Goal: Find specific page/section: Find specific page/section

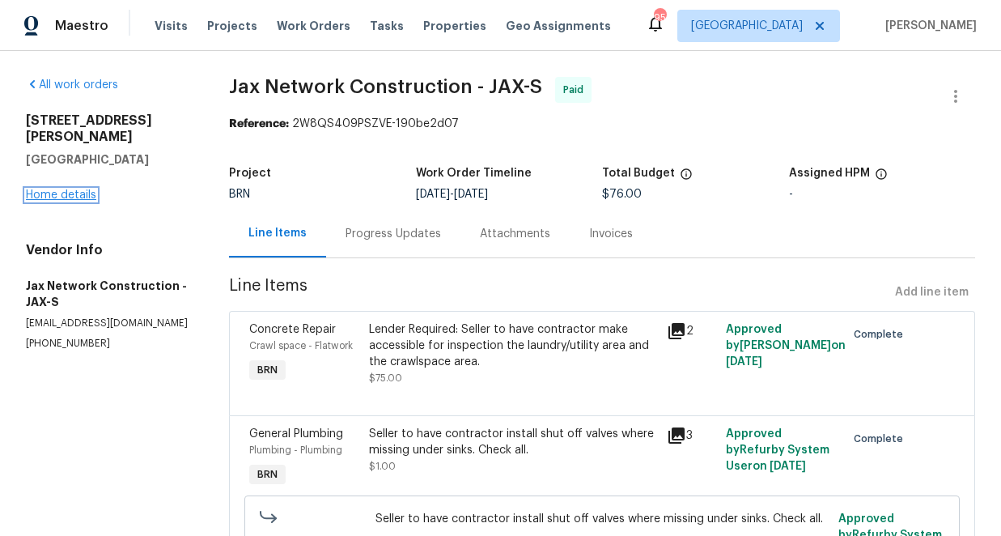
click at [62, 189] on link "Home details" at bounding box center [61, 194] width 70 height 11
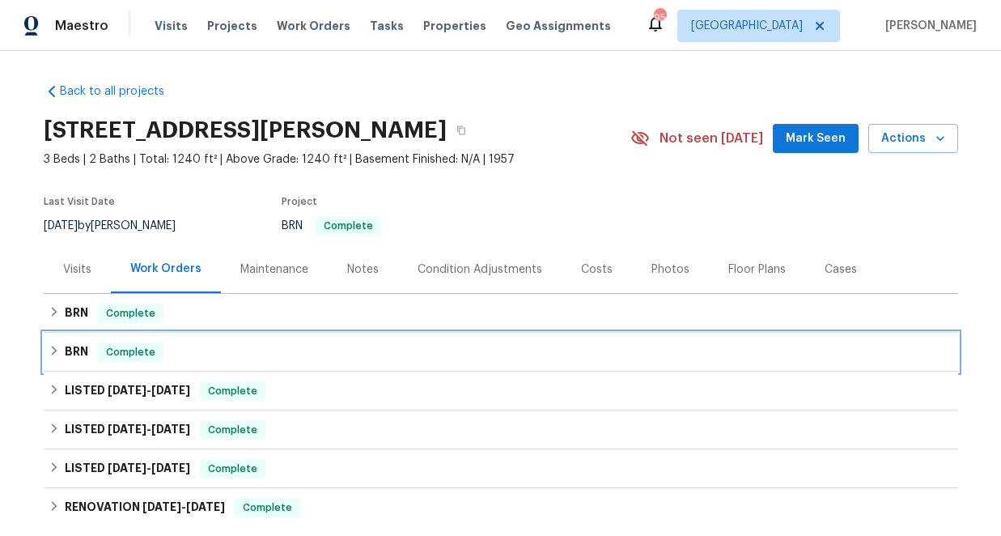
click at [52, 347] on icon at bounding box center [54, 351] width 6 height 10
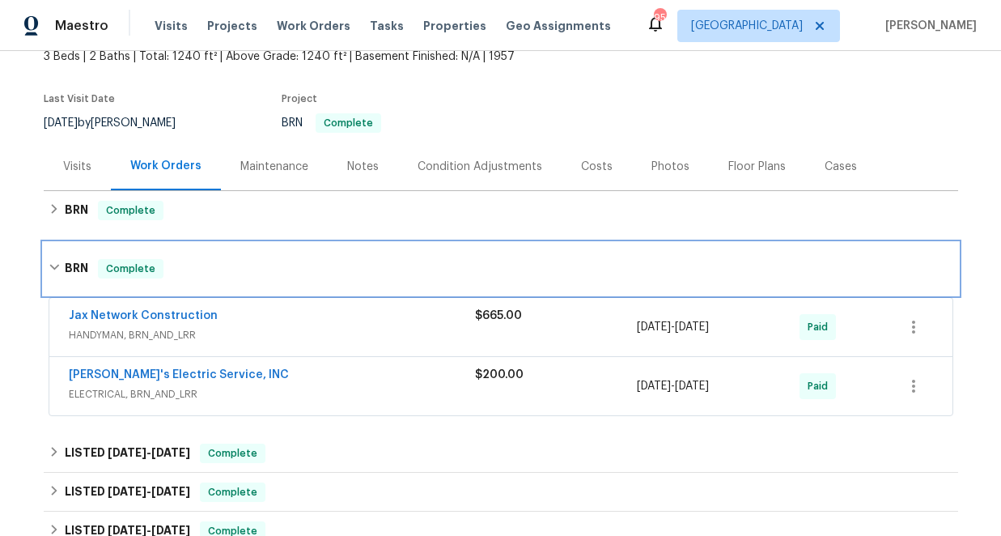
scroll to position [105, 0]
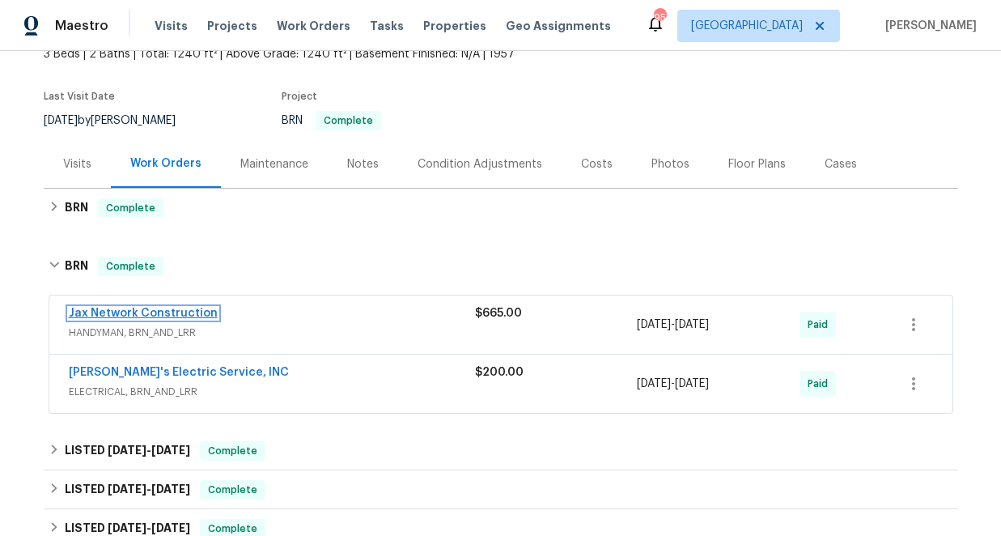
click at [134, 311] on link "Jax Network Construction" at bounding box center [143, 313] width 149 height 11
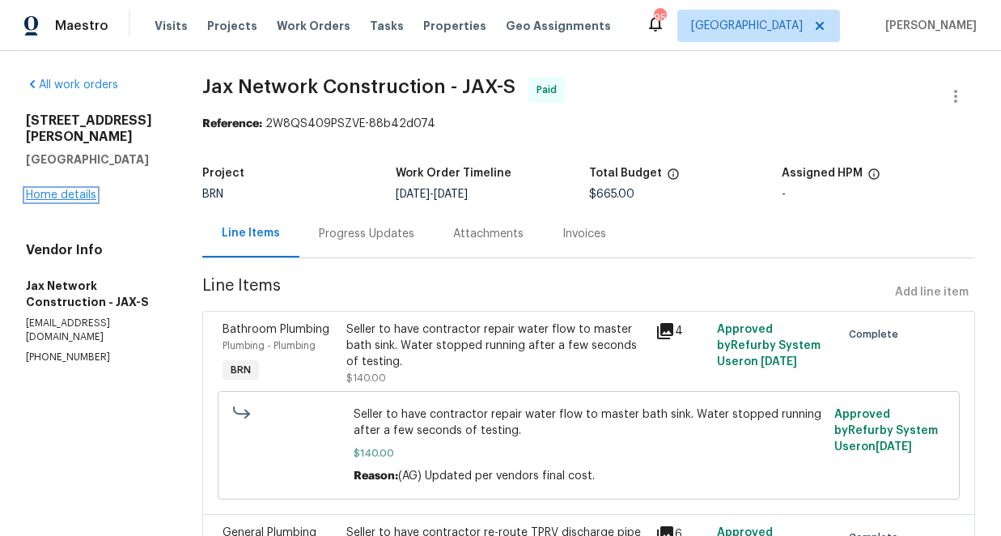
click at [78, 189] on link "Home details" at bounding box center [61, 194] width 70 height 11
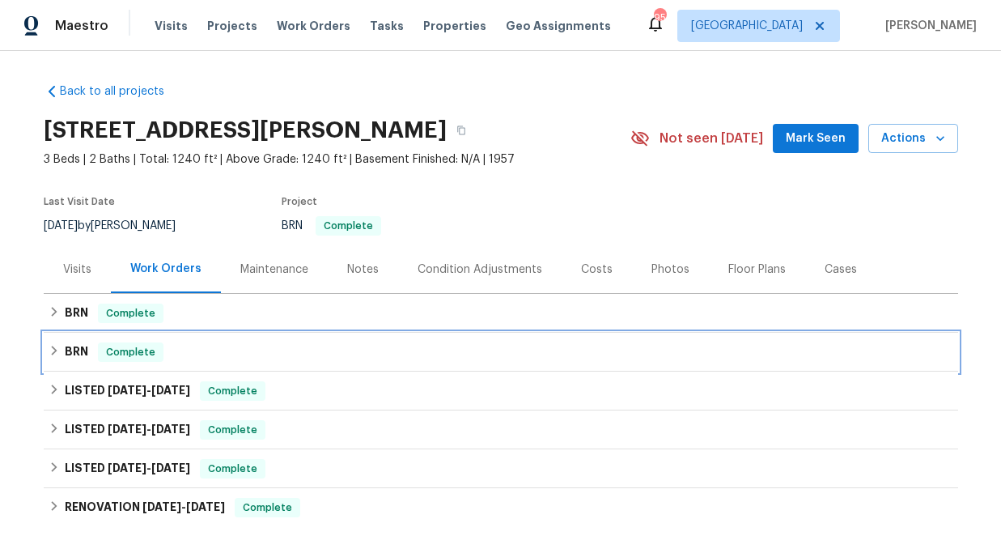
click at [52, 349] on icon at bounding box center [54, 350] width 11 height 11
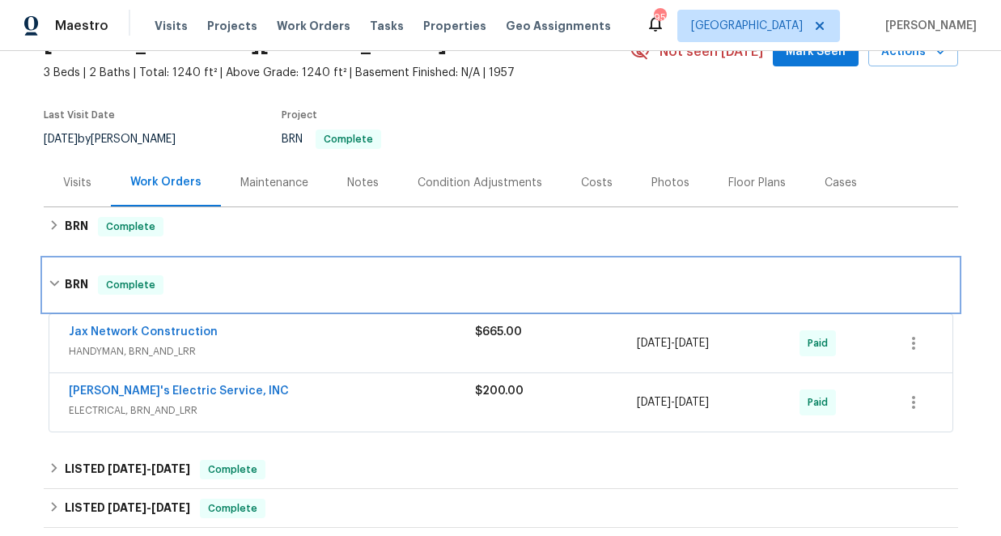
scroll to position [107, 0]
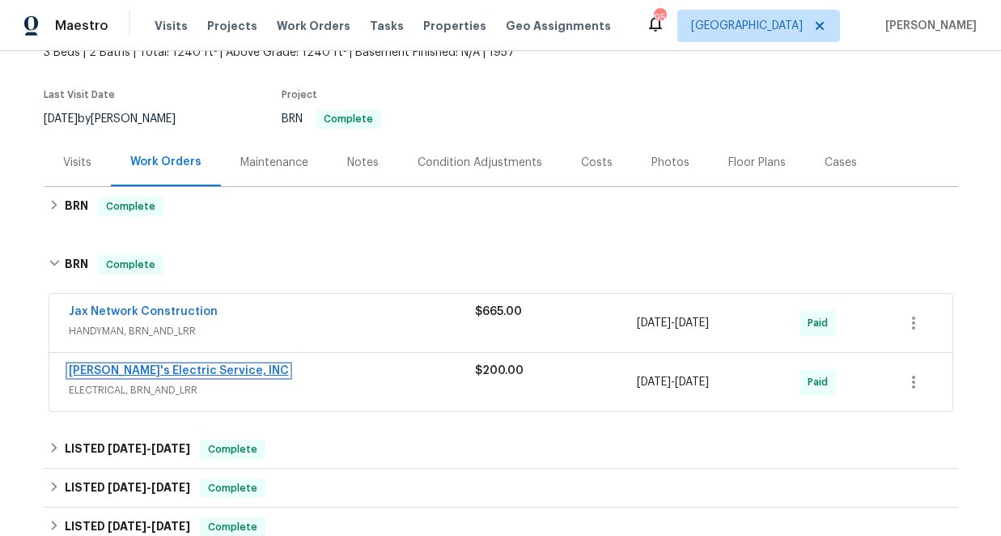
click at [154, 371] on link "[PERSON_NAME]'s Electric Service, INC" at bounding box center [179, 370] width 220 height 11
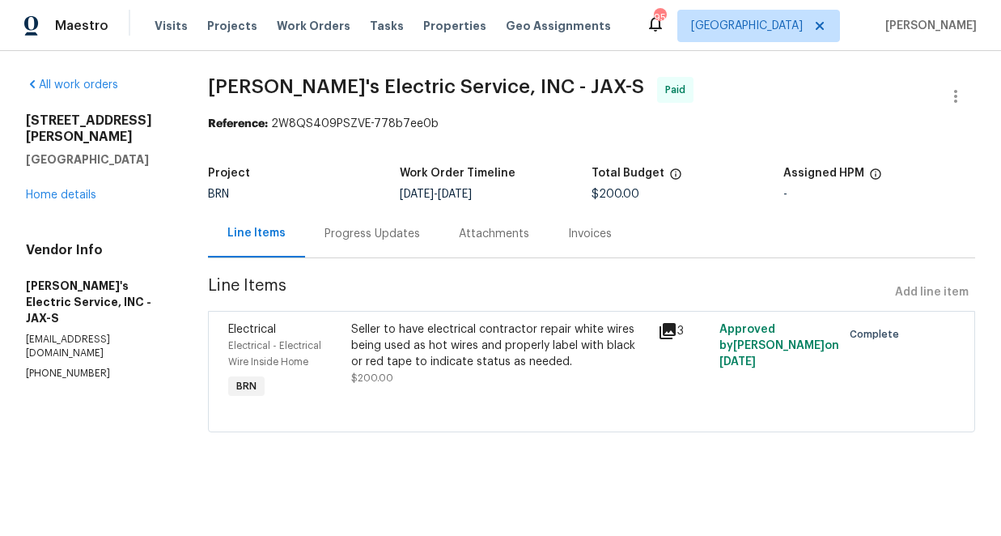
click at [75, 185] on div "[STREET_ADDRESS][PERSON_NAME] Home details" at bounding box center [97, 158] width 143 height 91
click at [70, 189] on link "Home details" at bounding box center [61, 194] width 70 height 11
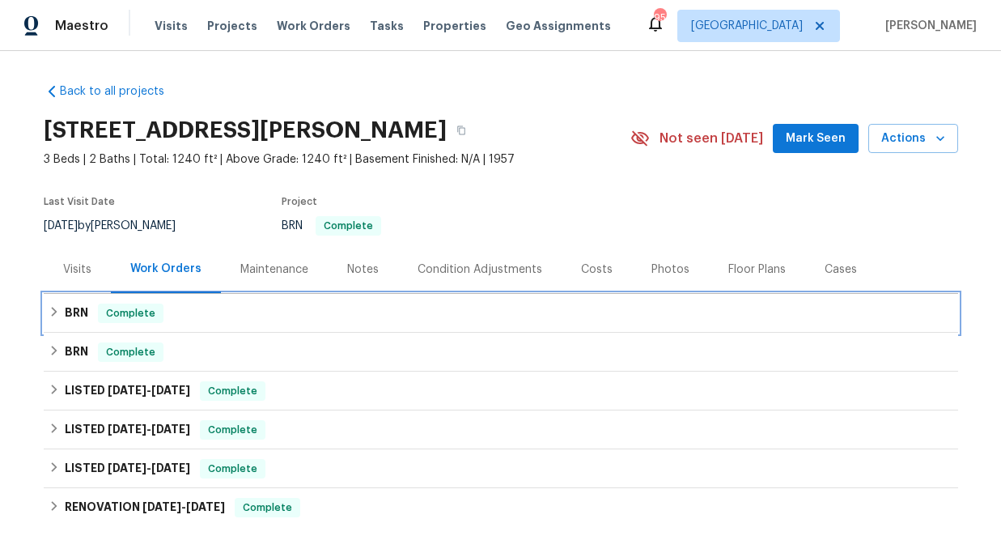
click at [67, 308] on h6 "BRN" at bounding box center [76, 313] width 23 height 19
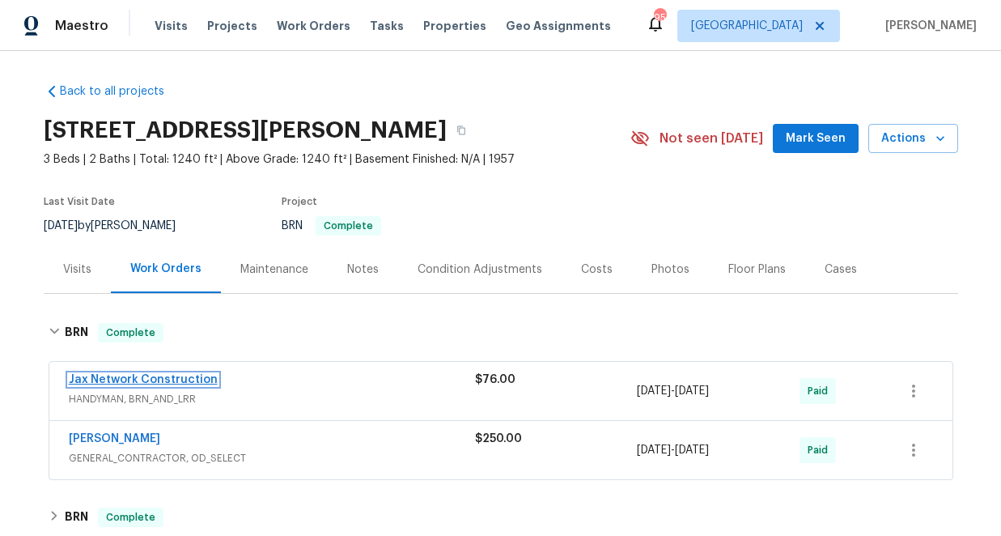
click at [155, 382] on link "Jax Network Construction" at bounding box center [143, 379] width 149 height 11
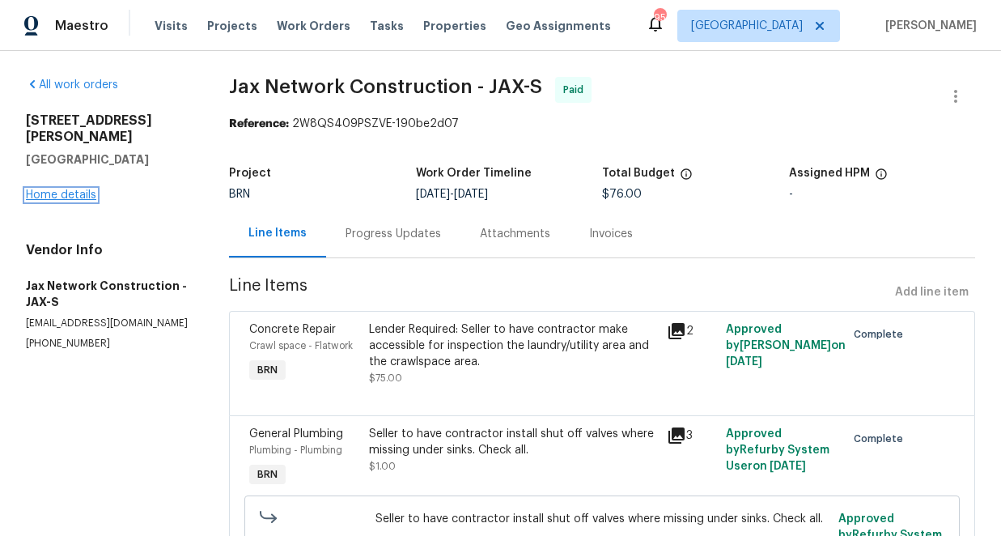
click at [77, 189] on link "Home details" at bounding box center [61, 194] width 70 height 11
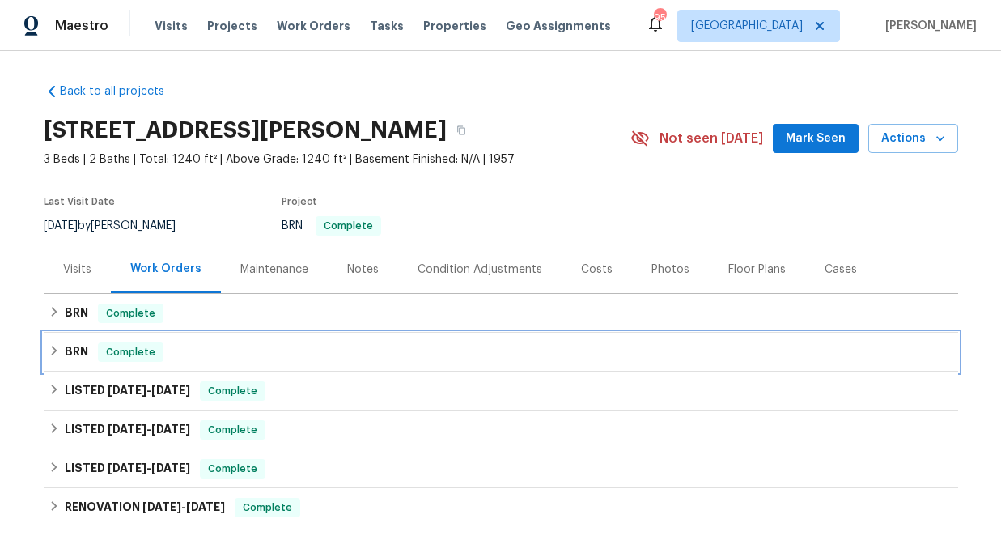
click at [56, 346] on icon at bounding box center [54, 350] width 11 height 11
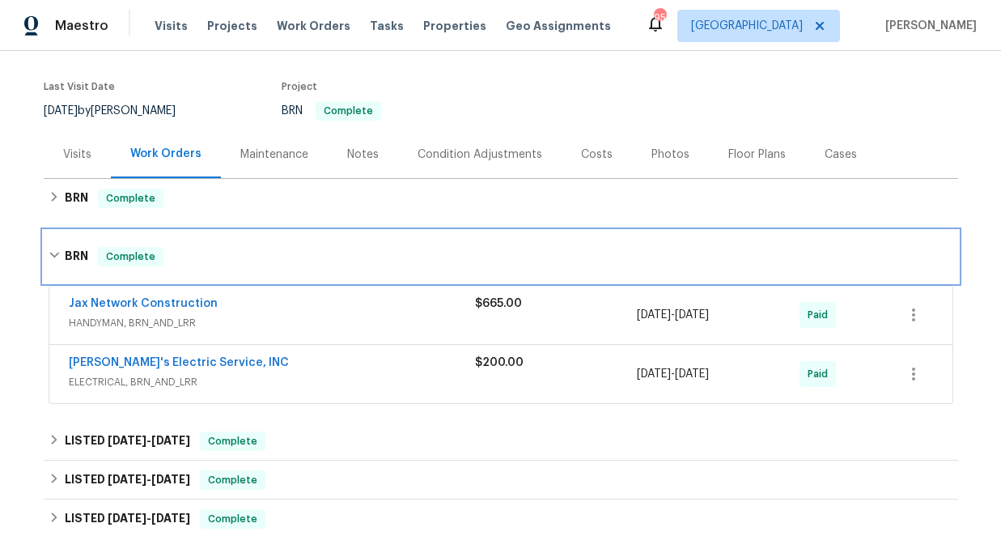
scroll to position [117, 0]
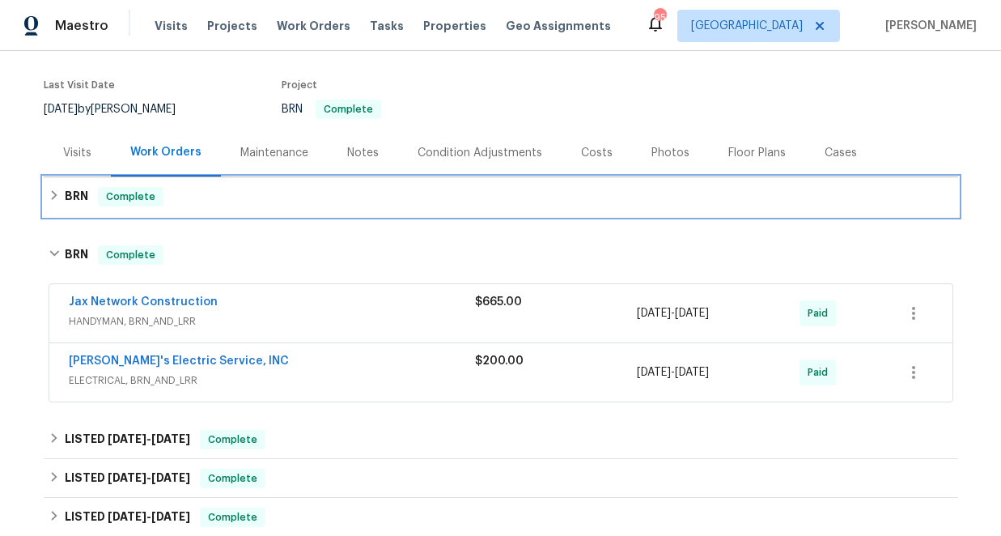
click at [57, 195] on icon at bounding box center [54, 194] width 11 height 11
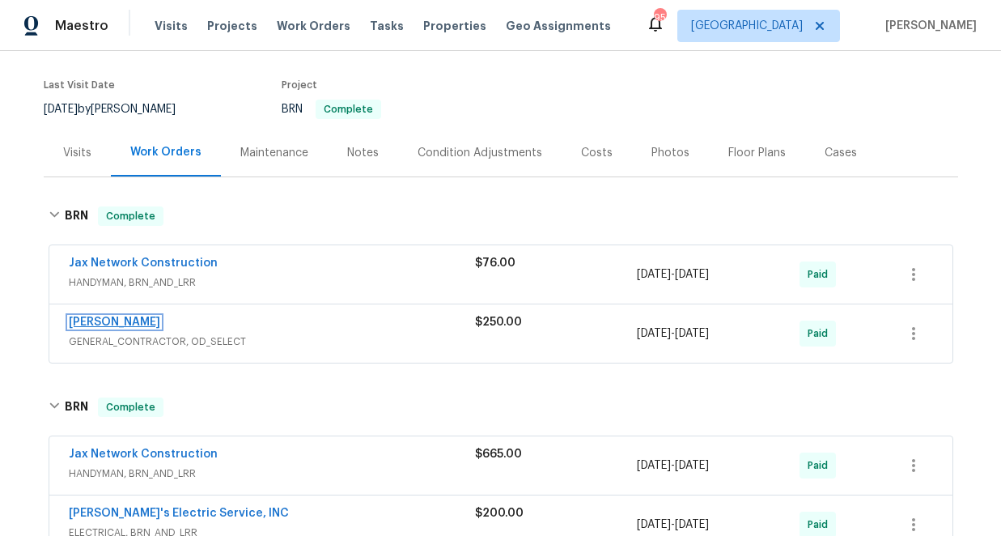
click at [114, 324] on link "[PERSON_NAME]" at bounding box center [114, 322] width 91 height 11
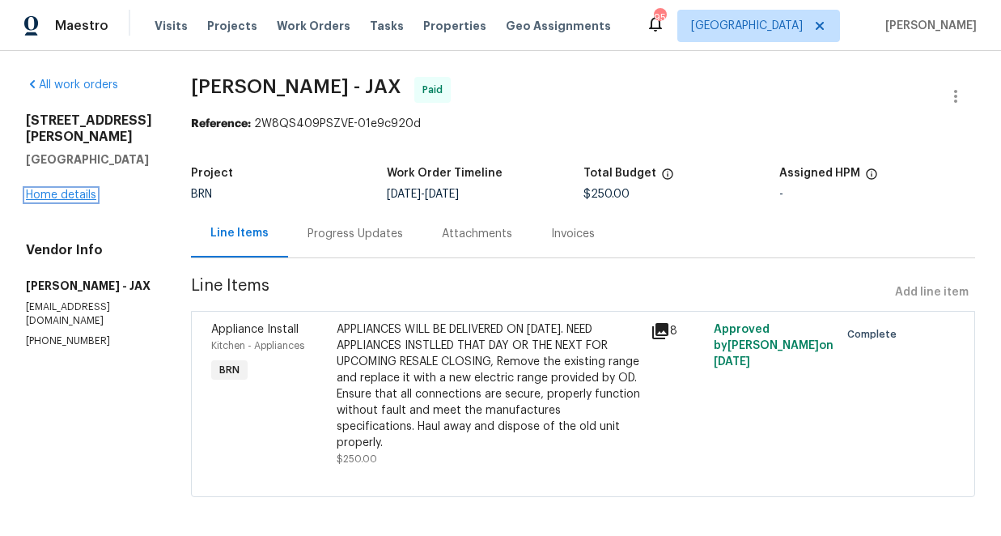
click at [66, 189] on link "Home details" at bounding box center [61, 194] width 70 height 11
